Goal: Task Accomplishment & Management: Use online tool/utility

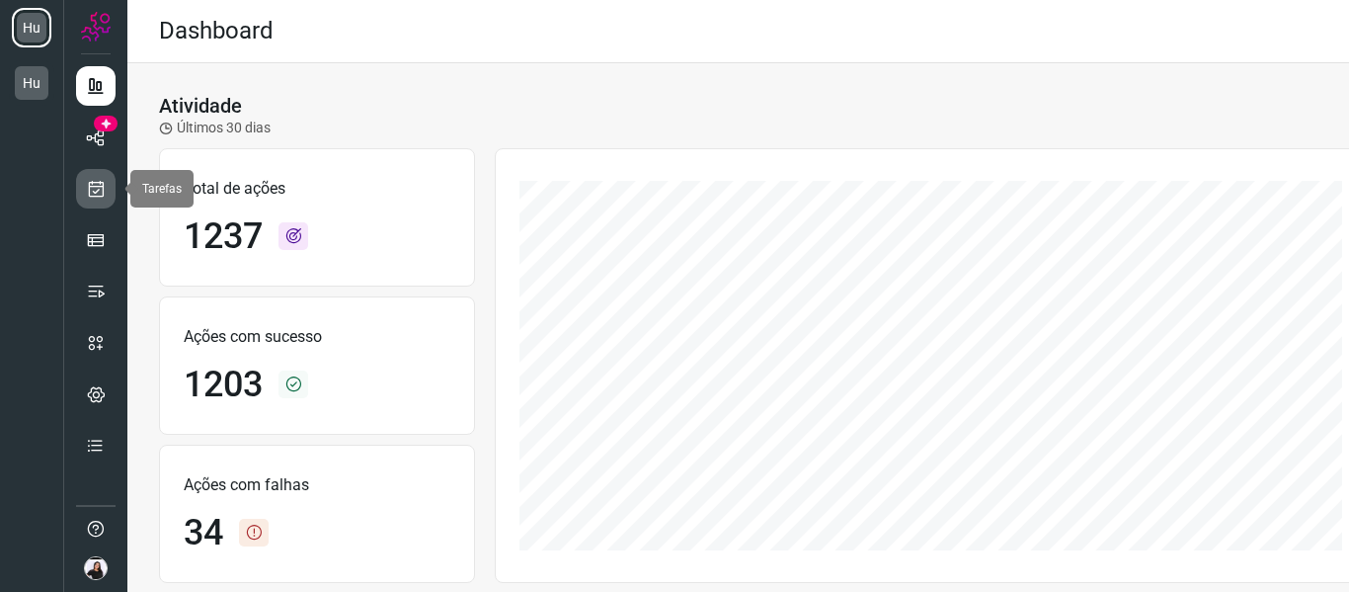
click at [106, 199] on link at bounding box center [96, 189] width 40 height 40
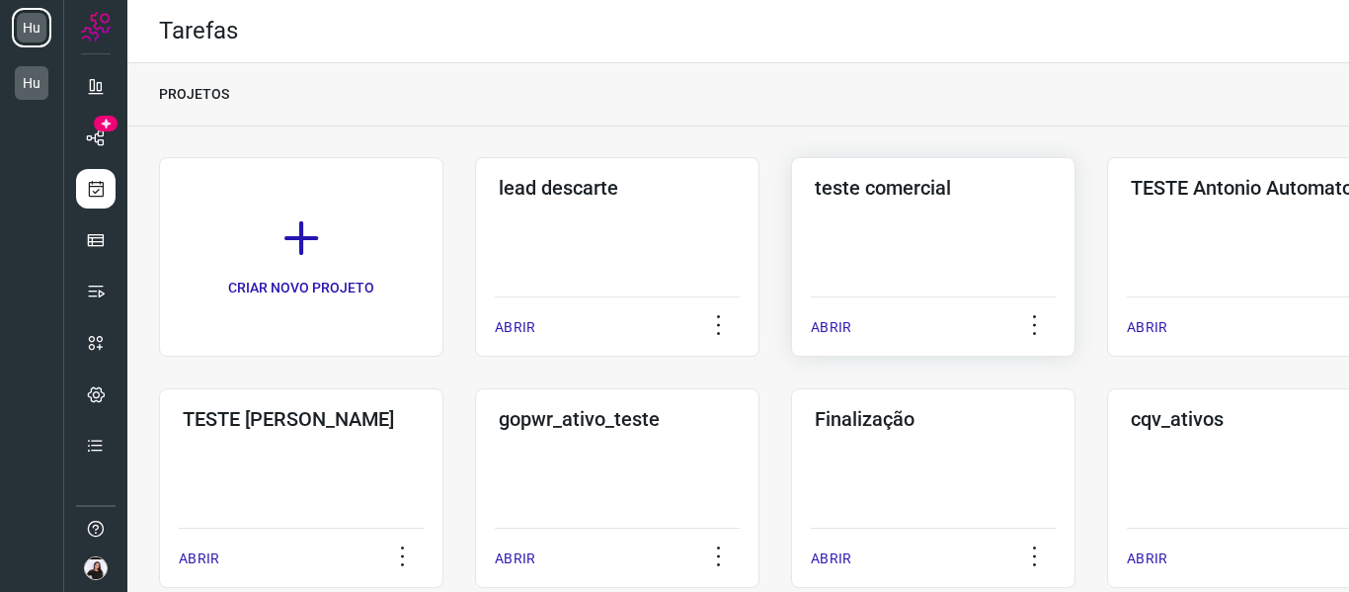
click at [937, 217] on div "teste comercial ABRIR" at bounding box center [933, 257] width 284 height 200
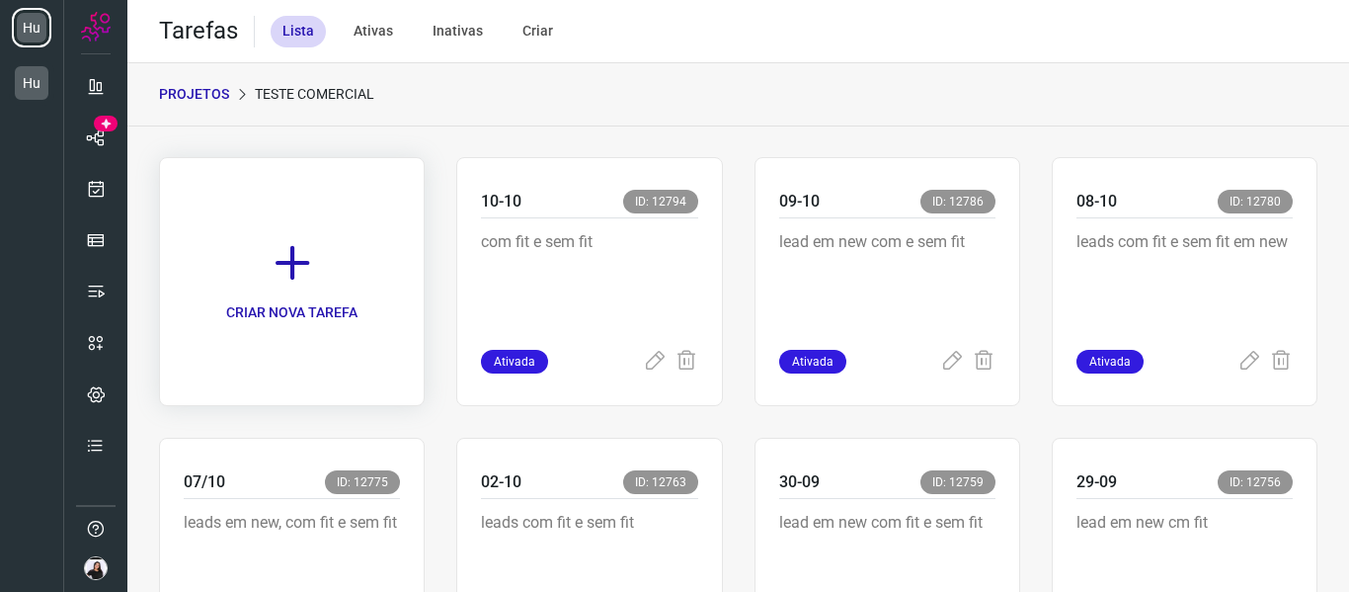
click at [345, 242] on link "CRIAR NOVA TAREFA" at bounding box center [292, 281] width 266 height 249
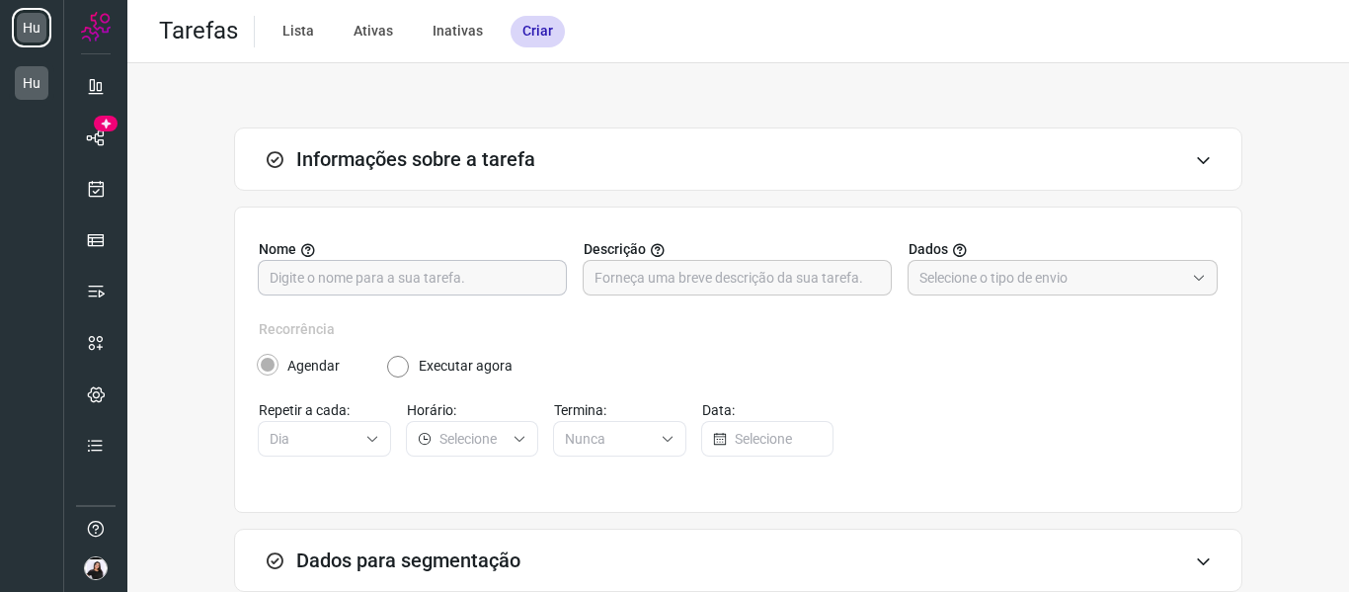
click at [372, 266] on input "text" at bounding box center [412, 278] width 285 height 34
type input "13/10"
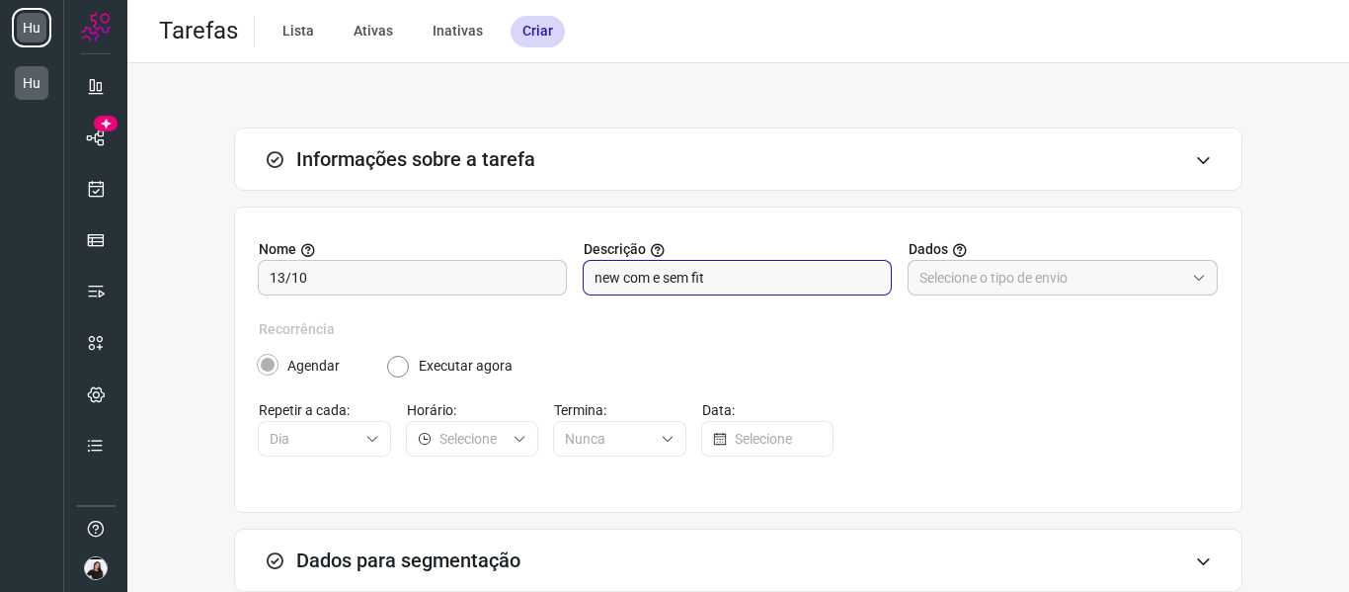
type input "new com e sem fit"
click at [956, 283] on input "text" at bounding box center [1052, 278] width 265 height 34
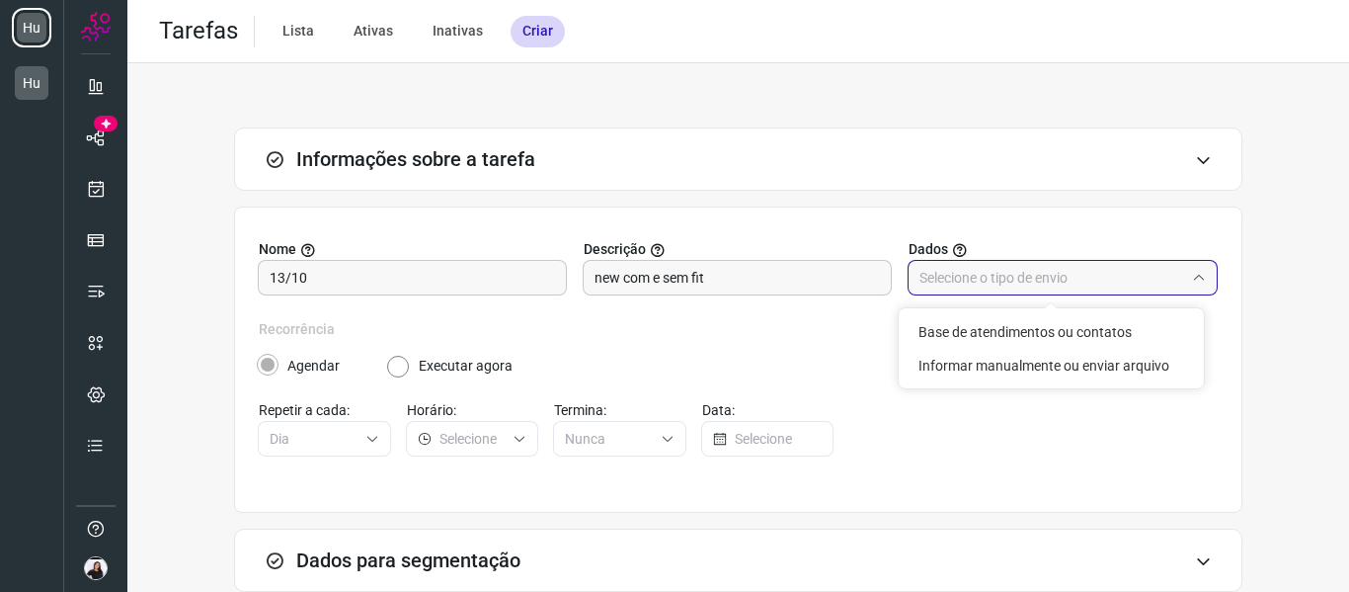
click at [956, 283] on input "text" at bounding box center [1052, 278] width 265 height 34
click at [979, 362] on li "Informar manualmente ou enviar arquivo" at bounding box center [1051, 366] width 305 height 34
type input "Informar manualmente ou enviar arquivo"
radio input "false"
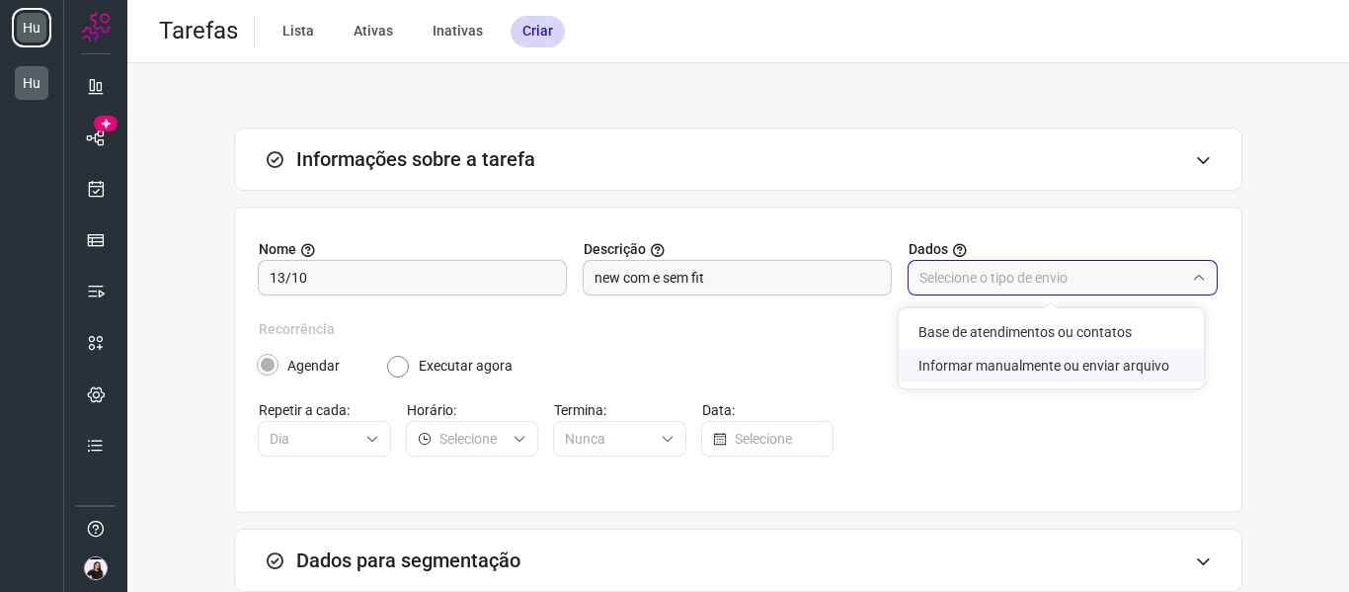
radio input "true"
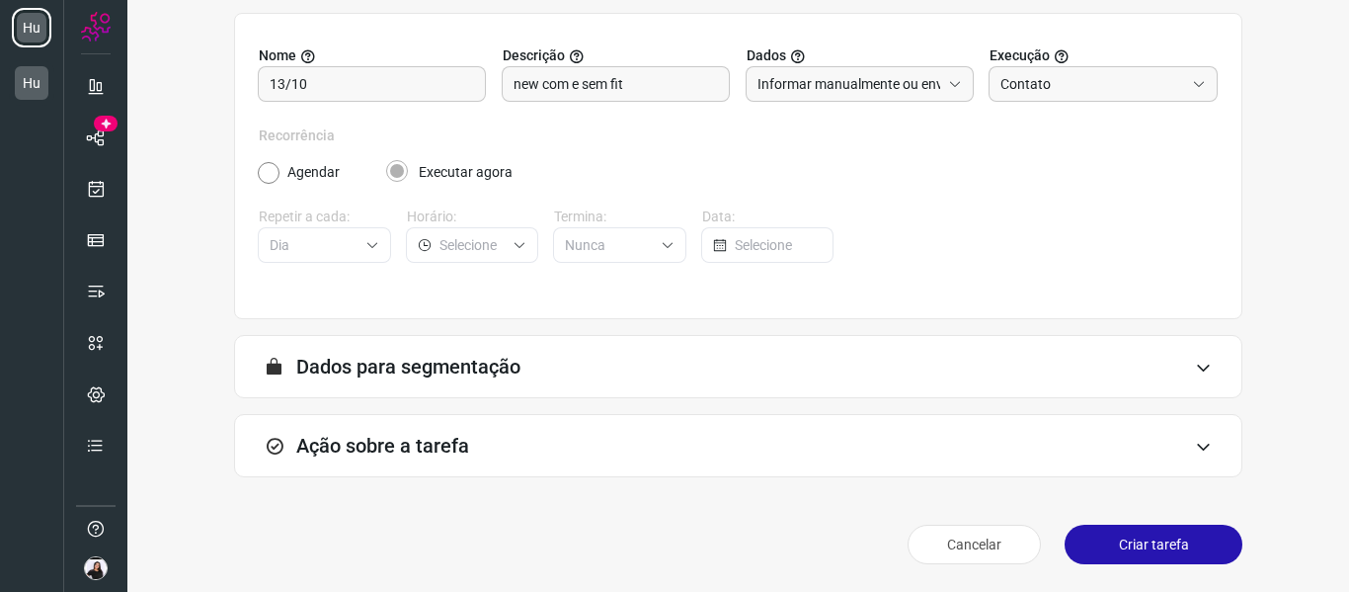
click at [515, 466] on div "Ação sobre a tarefa" at bounding box center [738, 445] width 1009 height 63
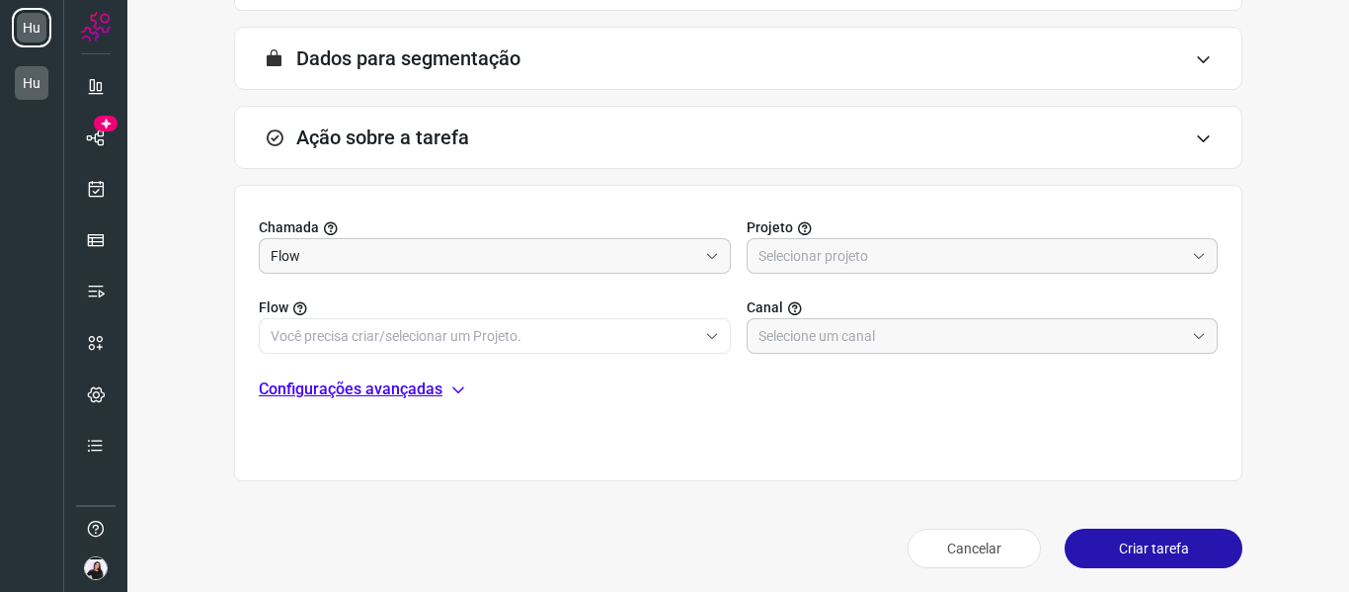
scroll to position [506, 0]
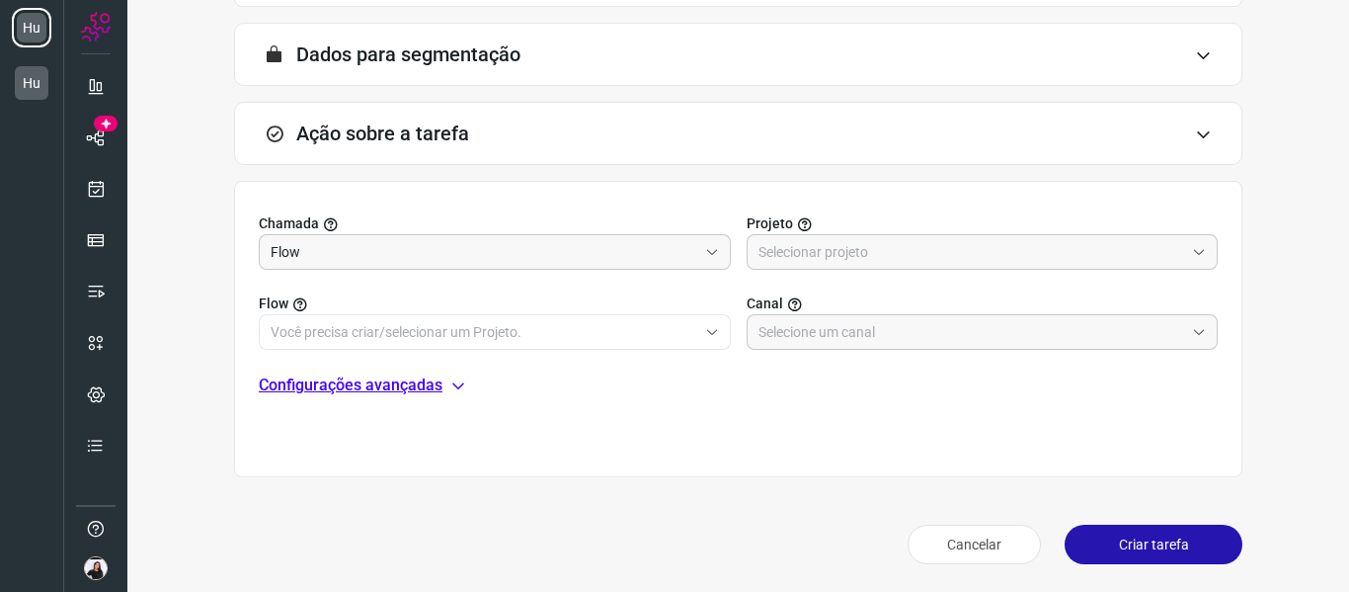
click at [520, 270] on div "Flow Canal" at bounding box center [738, 310] width 959 height 80
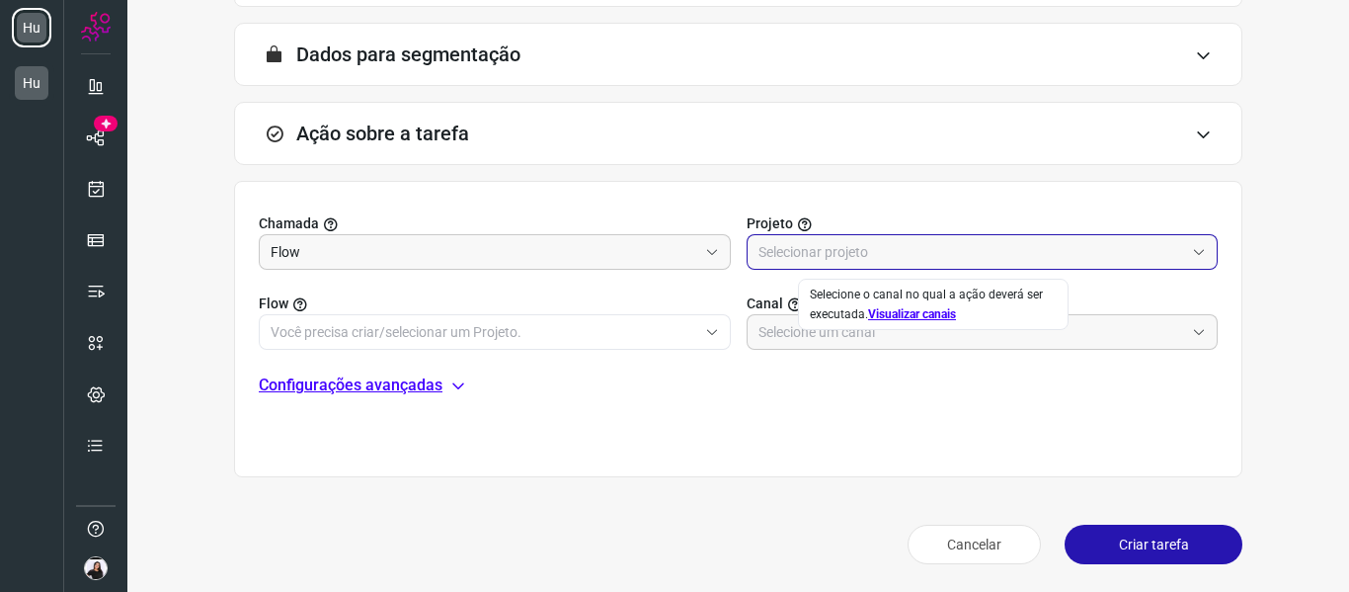
click at [810, 259] on input "text" at bounding box center [972, 252] width 427 height 34
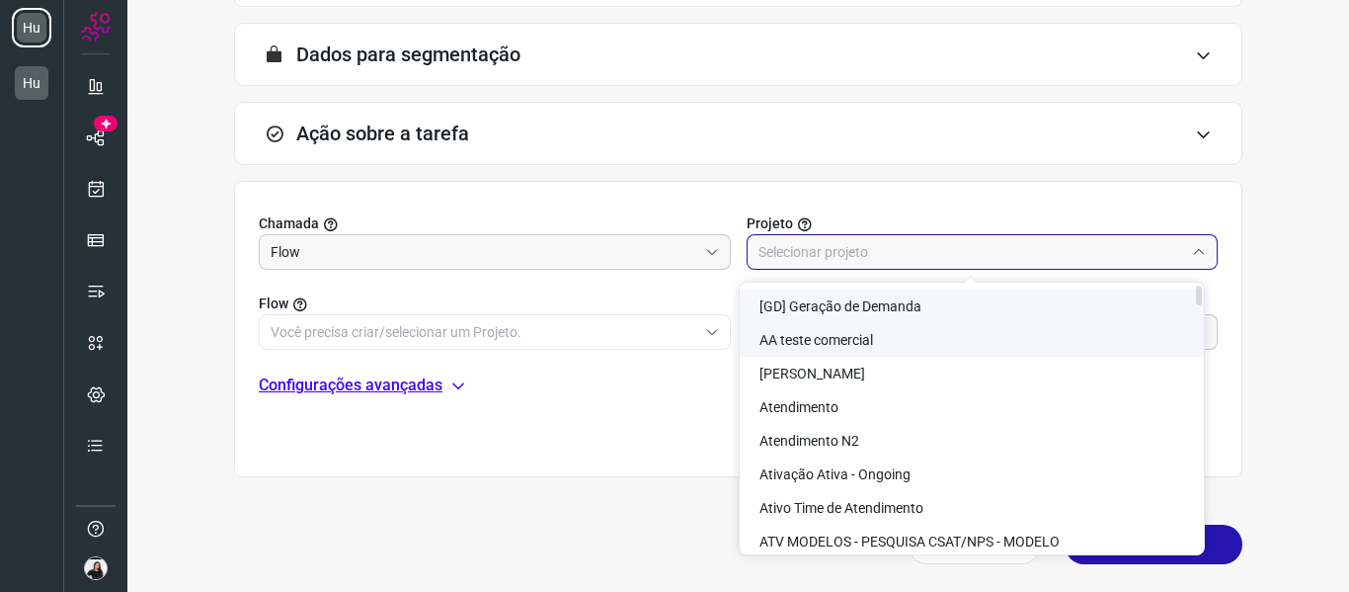
click at [886, 331] on li "AA teste comercial" at bounding box center [972, 340] width 464 height 34
type input "AA teste comercial"
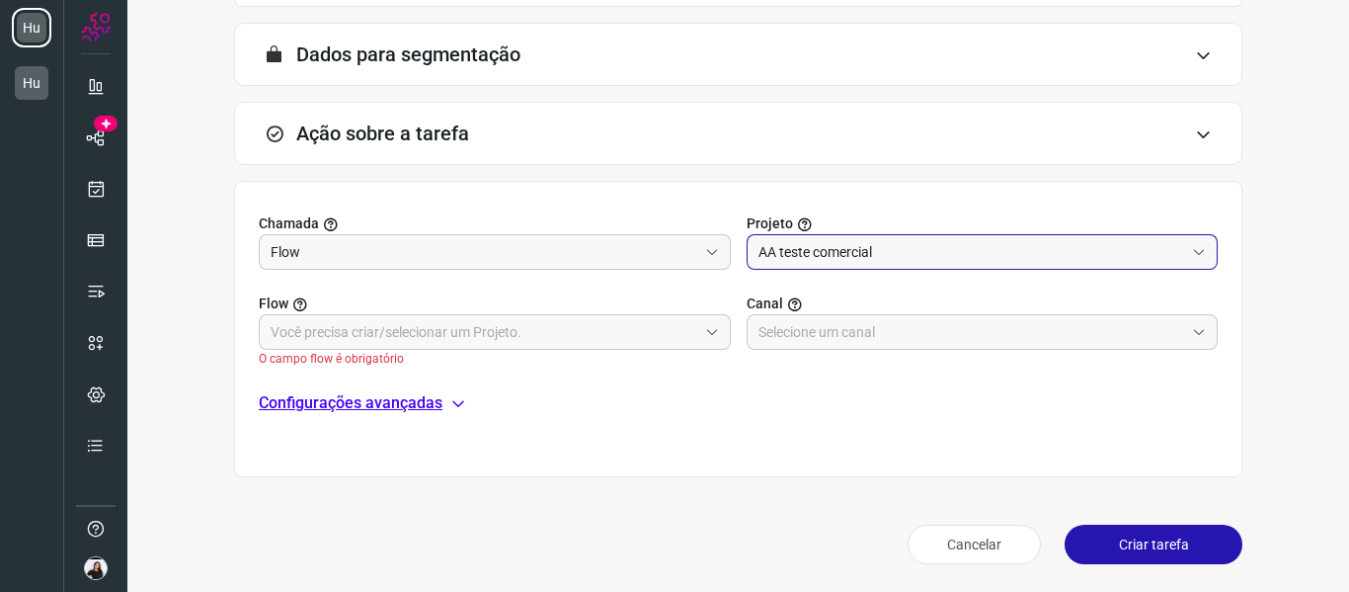
click at [532, 311] on label "Flow" at bounding box center [495, 303] width 472 height 21
click at [531, 342] on input "text" at bounding box center [484, 332] width 427 height 34
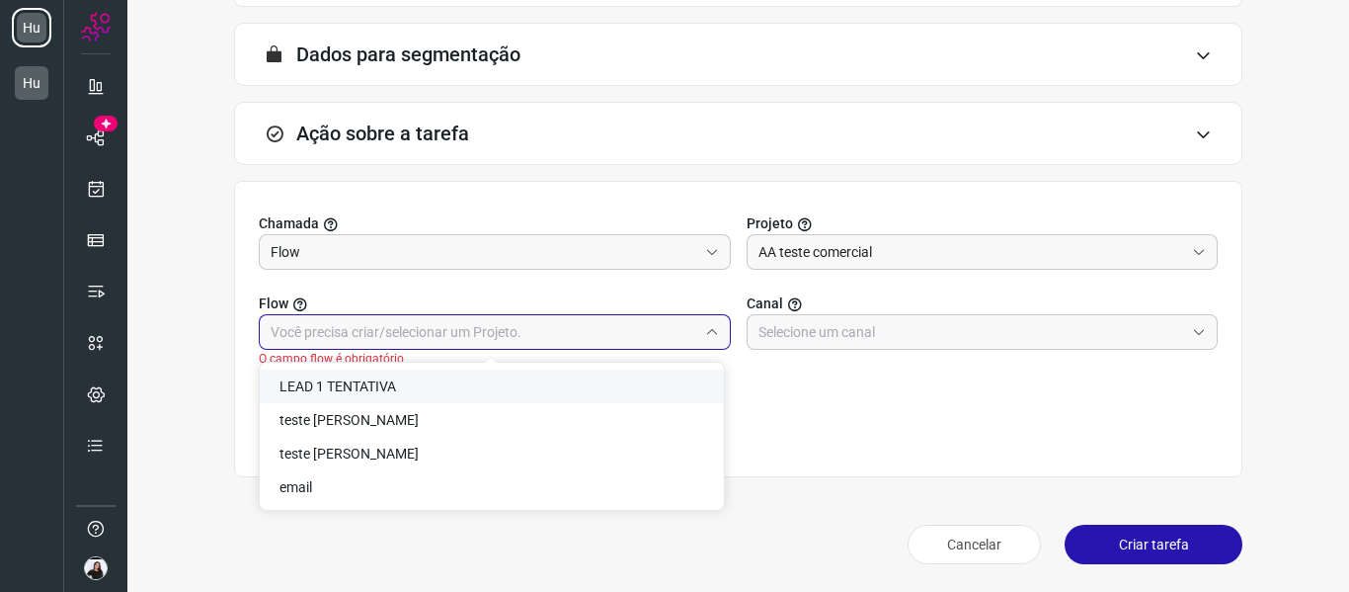
click at [397, 395] on li "LEAD 1 TENTATIVA" at bounding box center [492, 386] width 464 height 34
type input "LEAD 1 TENTATIVA"
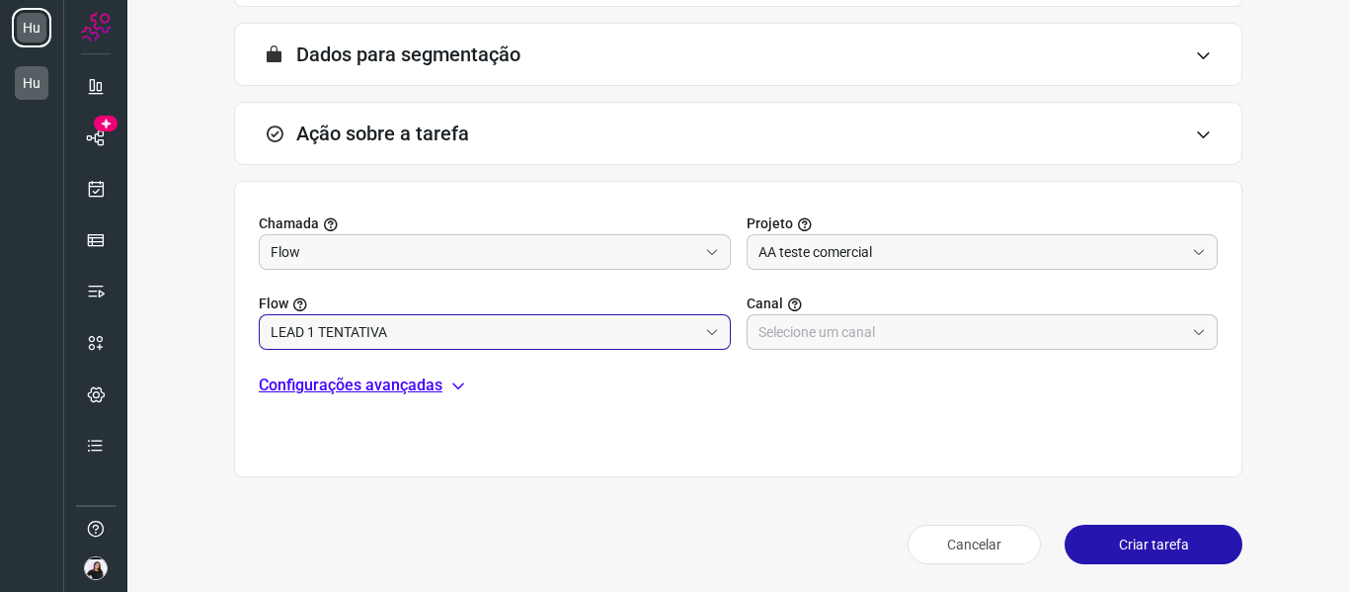
click at [943, 320] on input "text" at bounding box center [972, 332] width 427 height 34
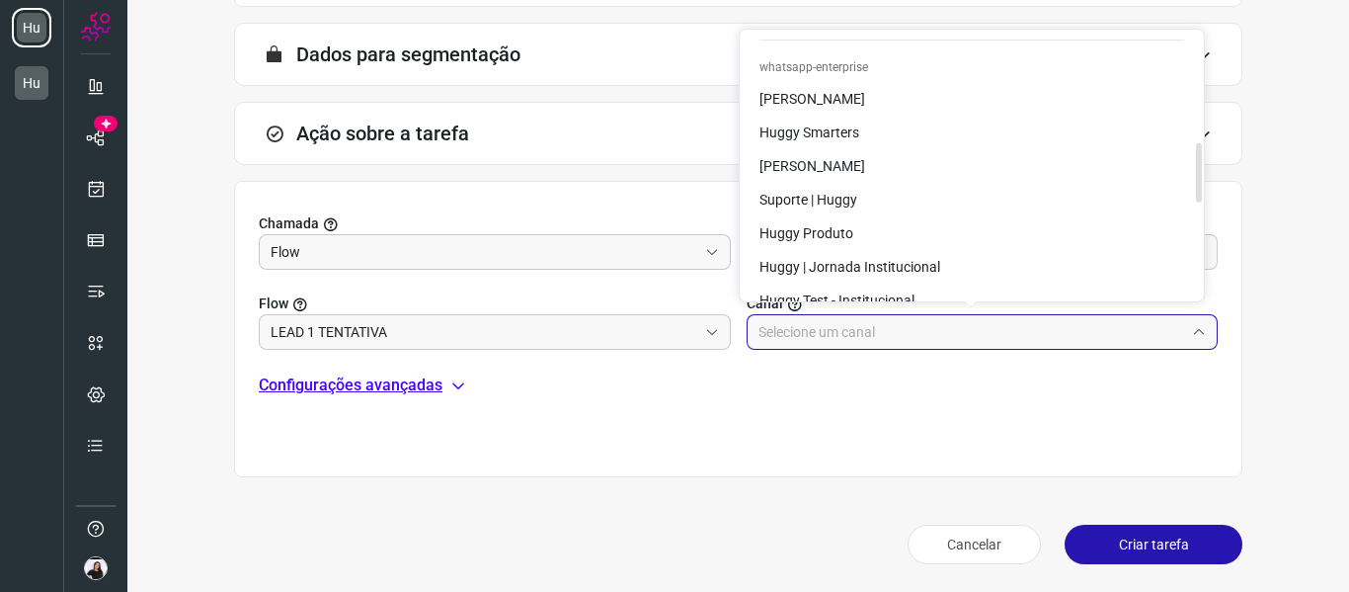
scroll to position [593, 0]
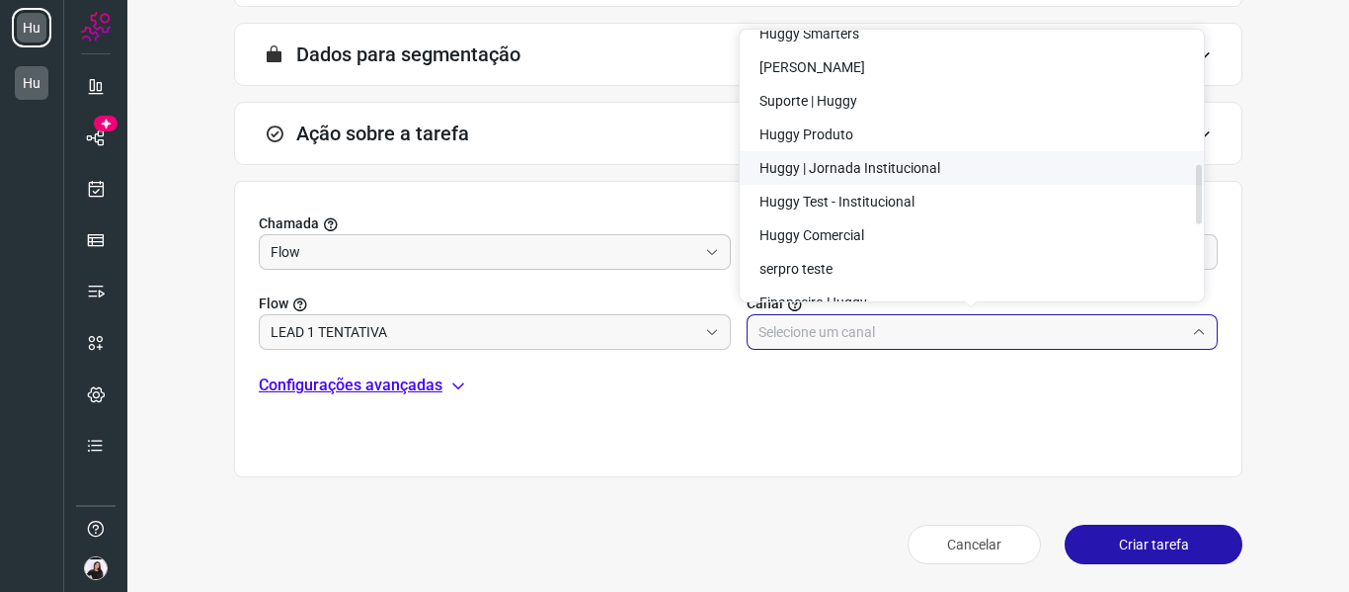
click at [912, 160] on span "Huggy | Jornada Institucional" at bounding box center [850, 168] width 181 height 16
type input "Huggy | Jornada Institucional"
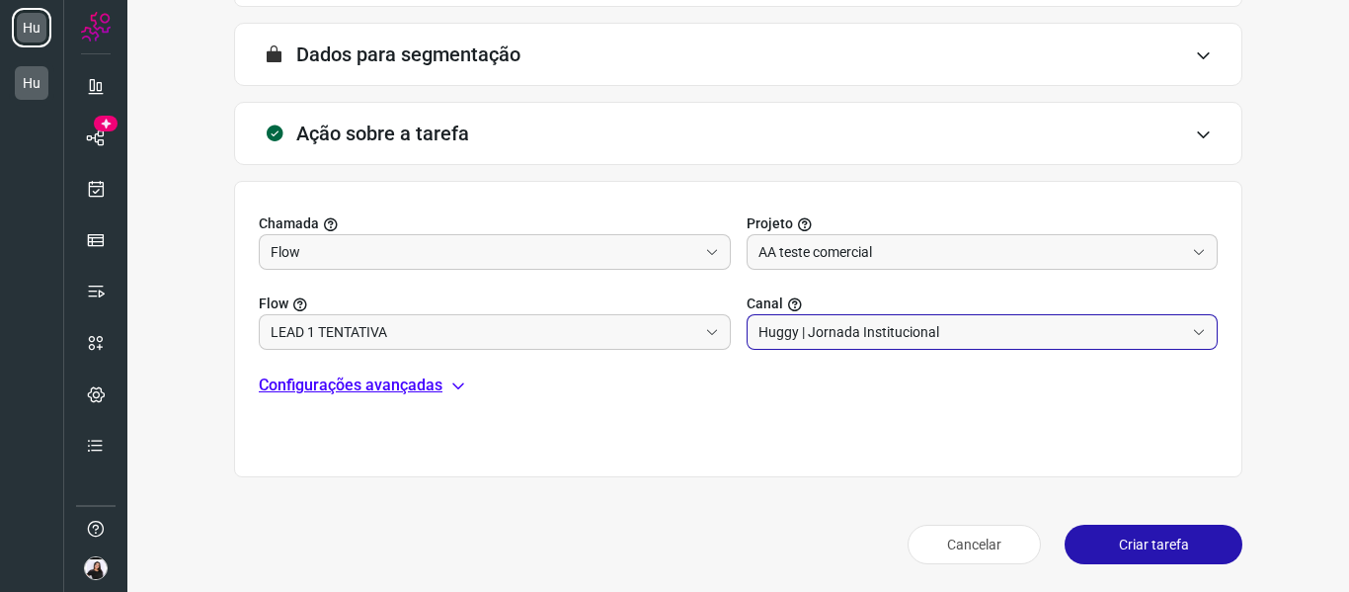
click at [1122, 551] on button "Criar tarefa" at bounding box center [1154, 545] width 178 height 40
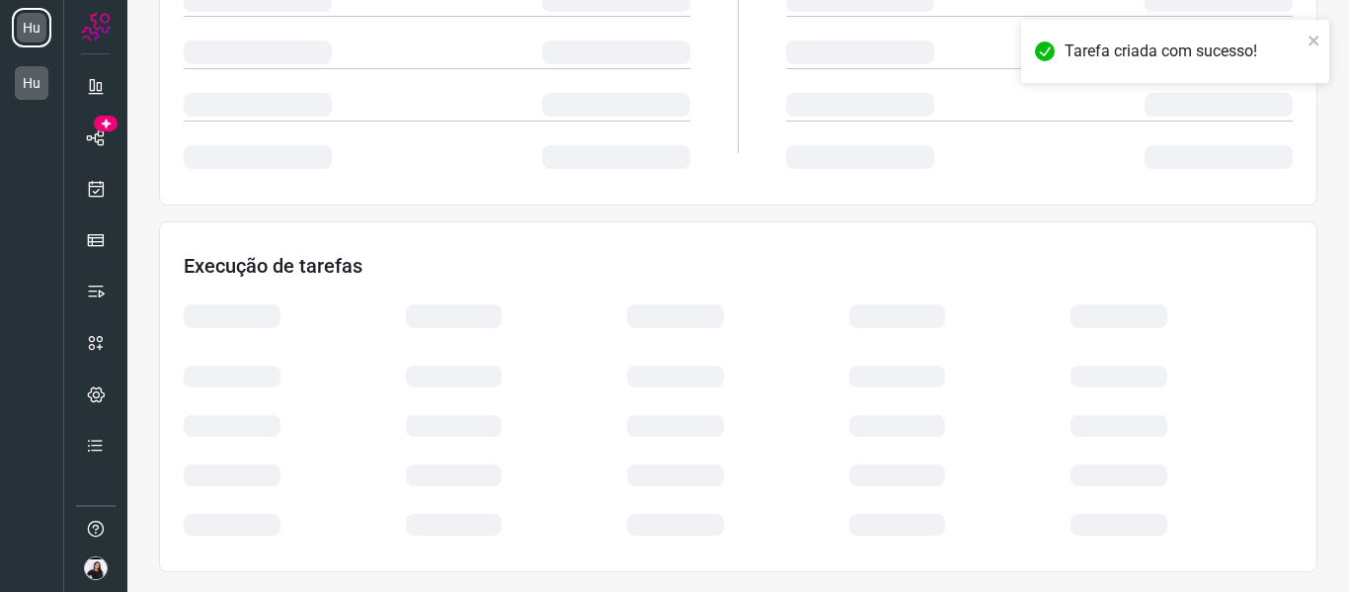
scroll to position [429, 0]
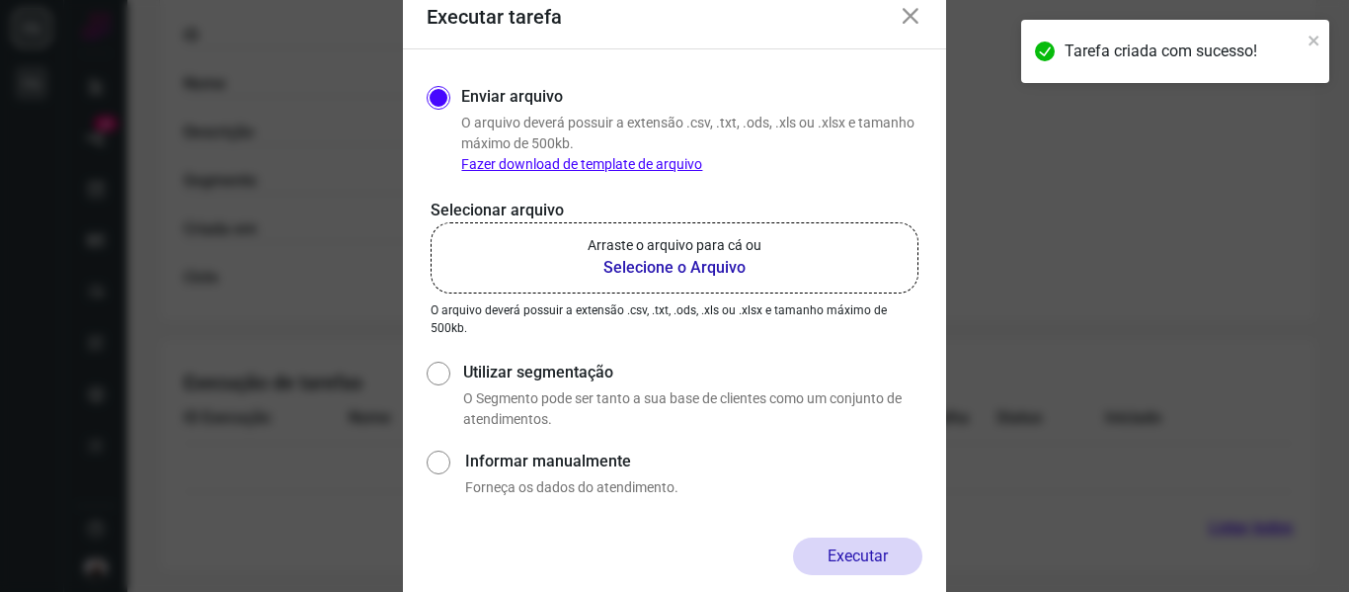
click at [674, 261] on b "Selecione o Arquivo" at bounding box center [675, 268] width 174 height 24
click at [0, 0] on input "Arraste o arquivo para cá ou Selecione o Arquivo" at bounding box center [0, 0] width 0 height 0
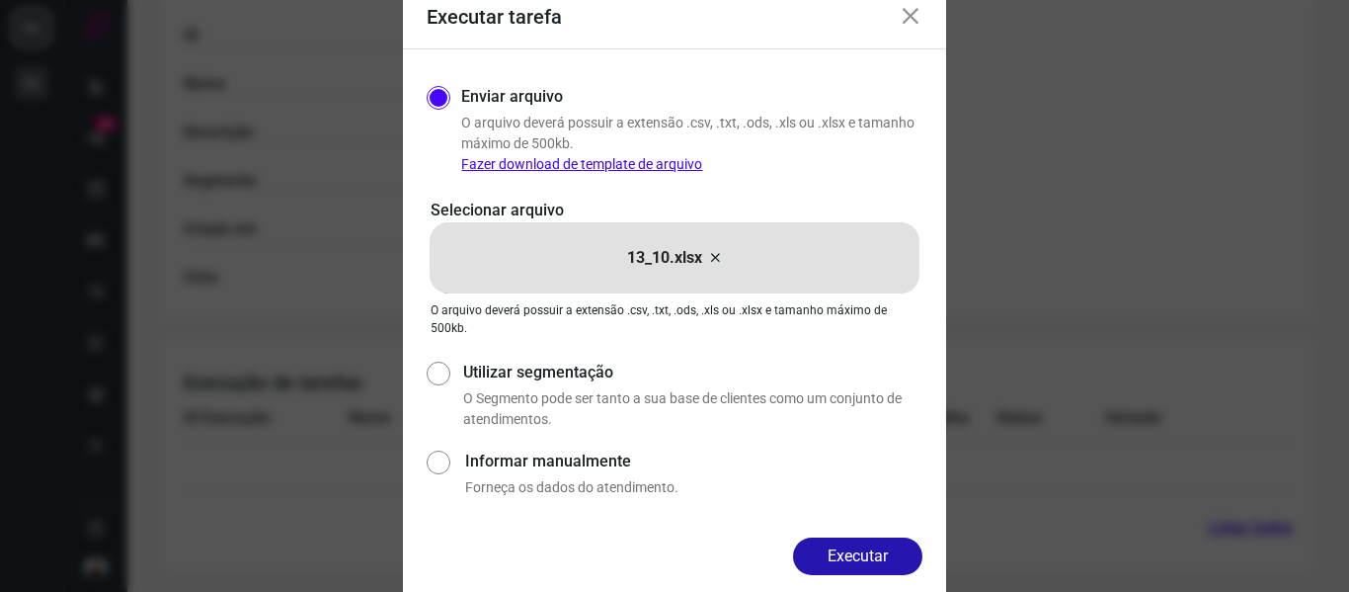
click at [879, 542] on button "Executar" at bounding box center [857, 556] width 129 height 38
